Goal: Task Accomplishment & Management: Use online tool/utility

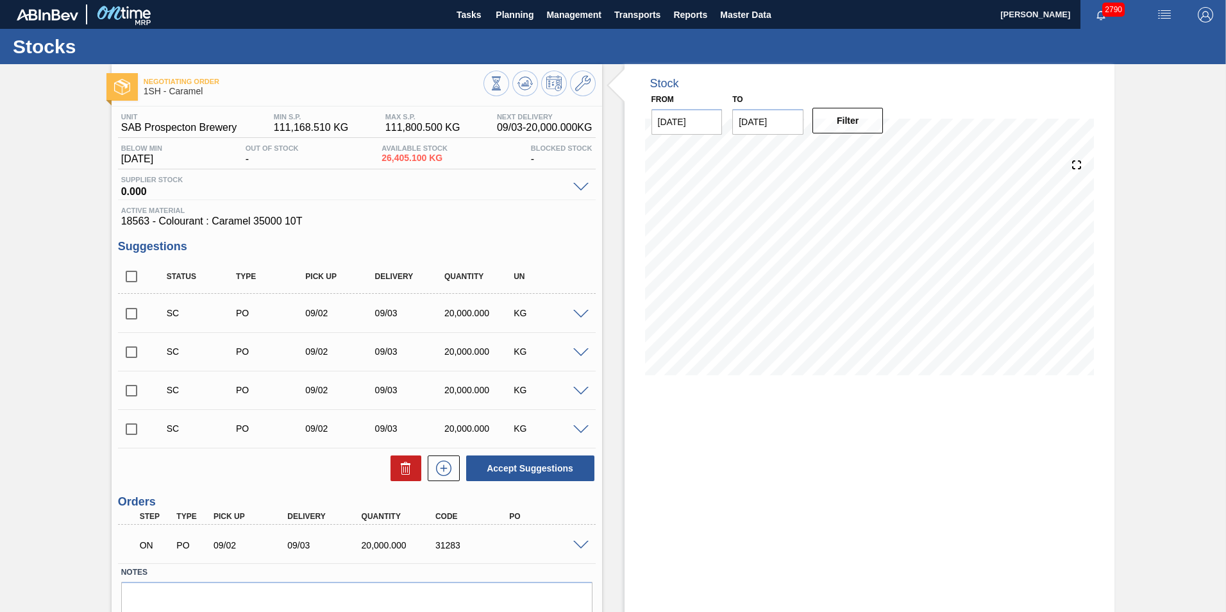
scroll to position [56, 0]
click at [580, 547] on span at bounding box center [580, 546] width 15 height 10
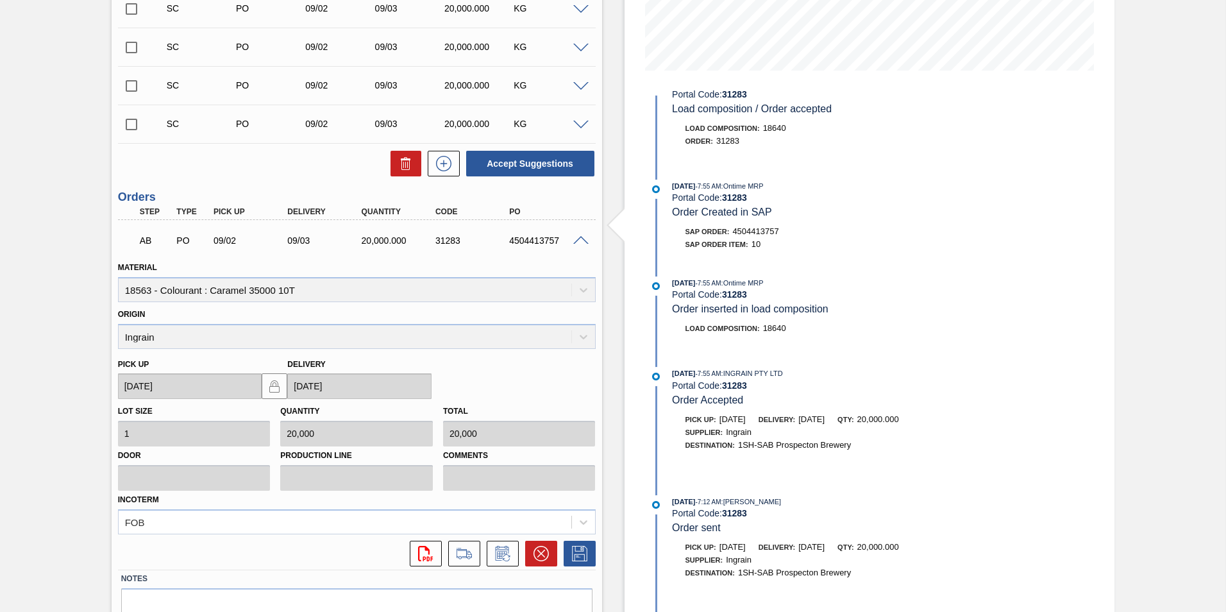
scroll to position [321, 0]
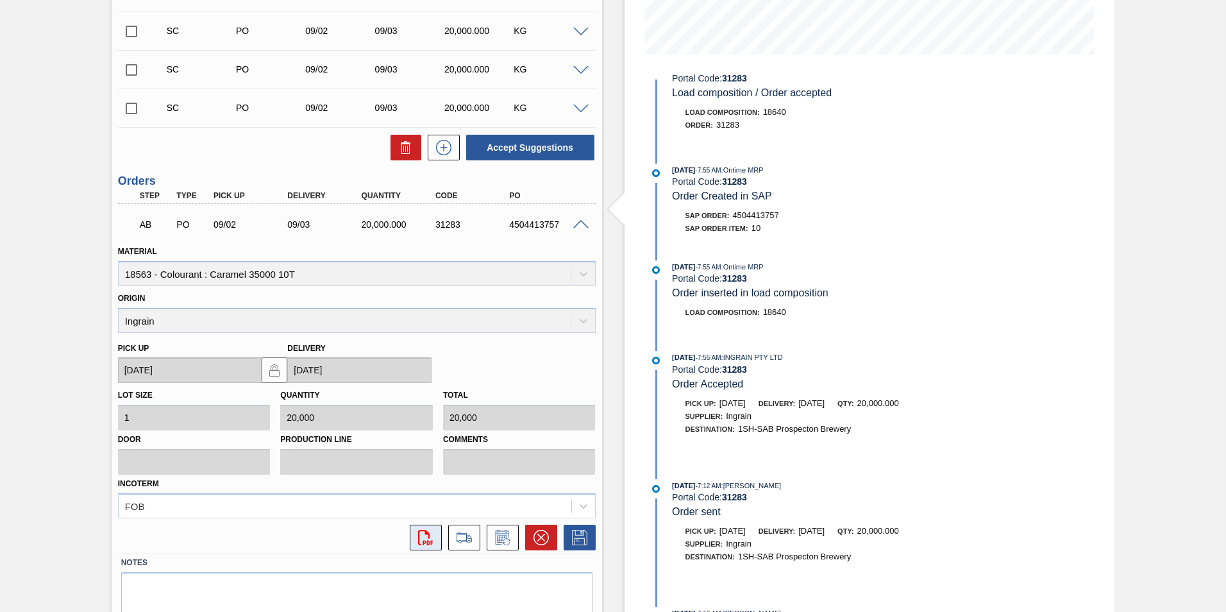
click at [429, 536] on icon "svg{fill:#ff0000}" at bounding box center [425, 537] width 15 height 15
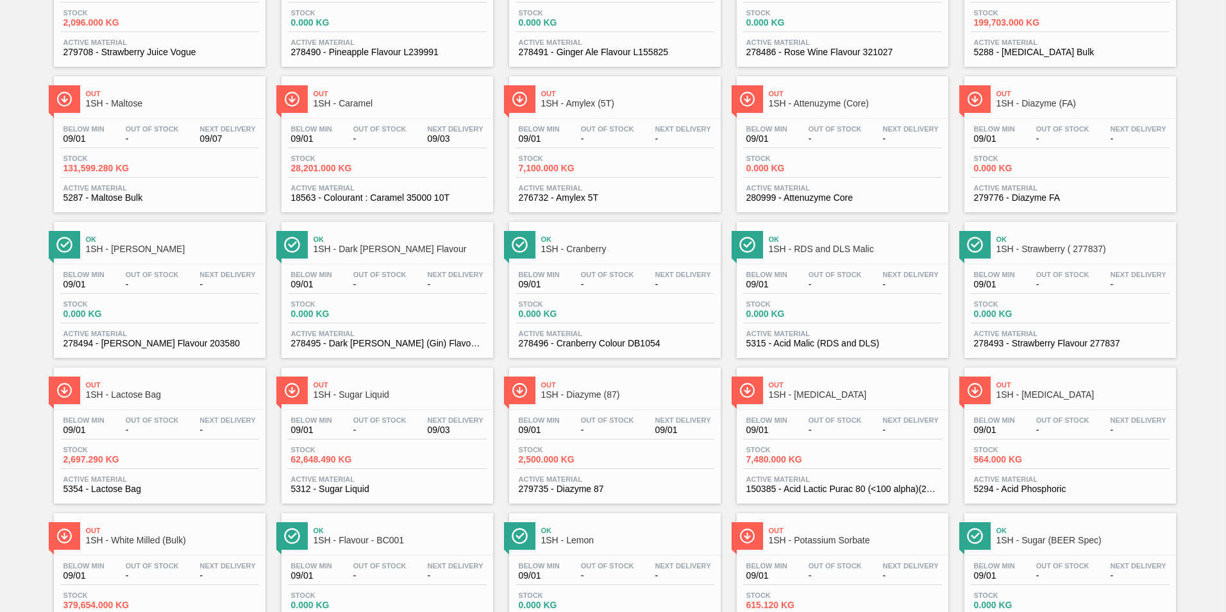
scroll to position [321, 0]
click at [593, 394] on span "1SH - Diazyme (87)" at bounding box center [627, 394] width 173 height 10
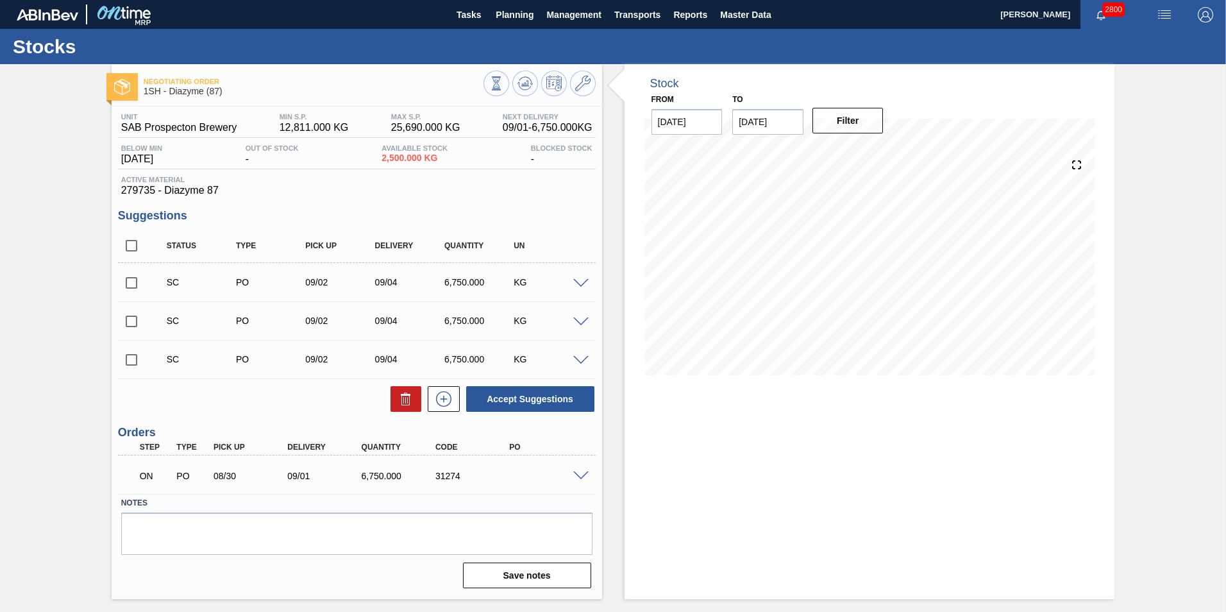
click at [582, 477] on span at bounding box center [580, 476] width 15 height 10
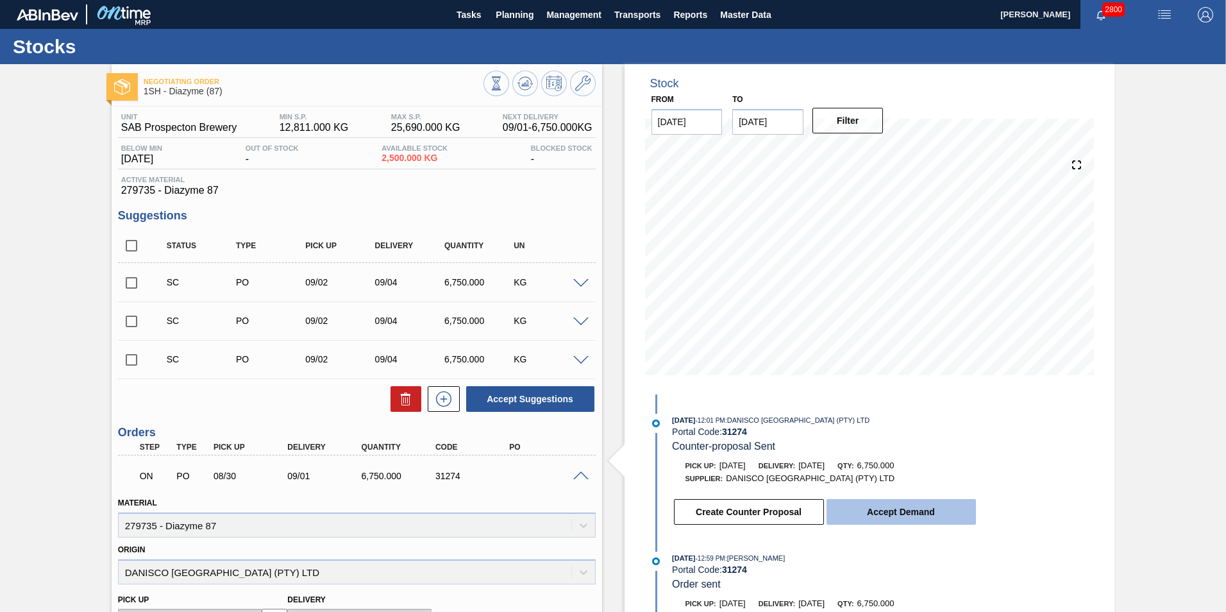
click at [879, 512] on button "Accept Demand" at bounding box center [901, 512] width 149 height 26
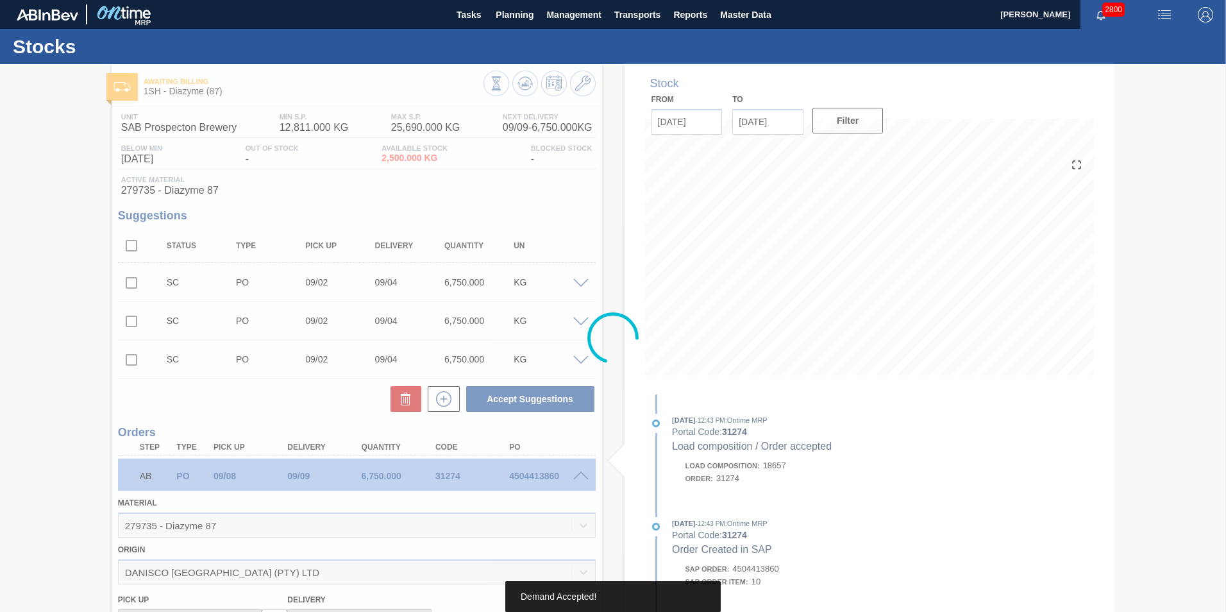
type up31274 "09/08/2025"
type input "09/09/2025"
